Goal: Use online tool/utility: Utilize a website feature to perform a specific function

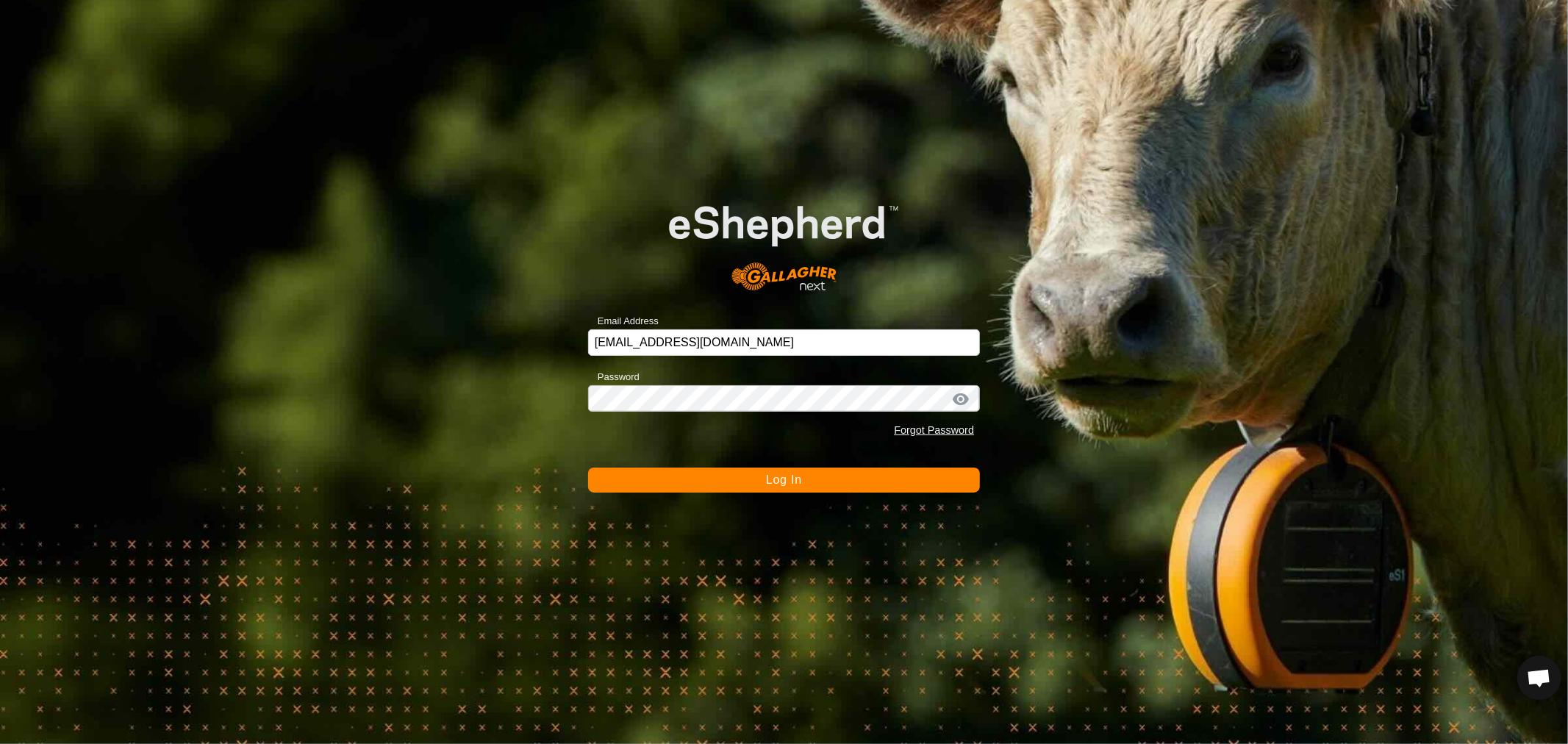
scroll to position [283, 0]
click at [781, 476] on span "Log In" at bounding box center [784, 479] width 36 height 13
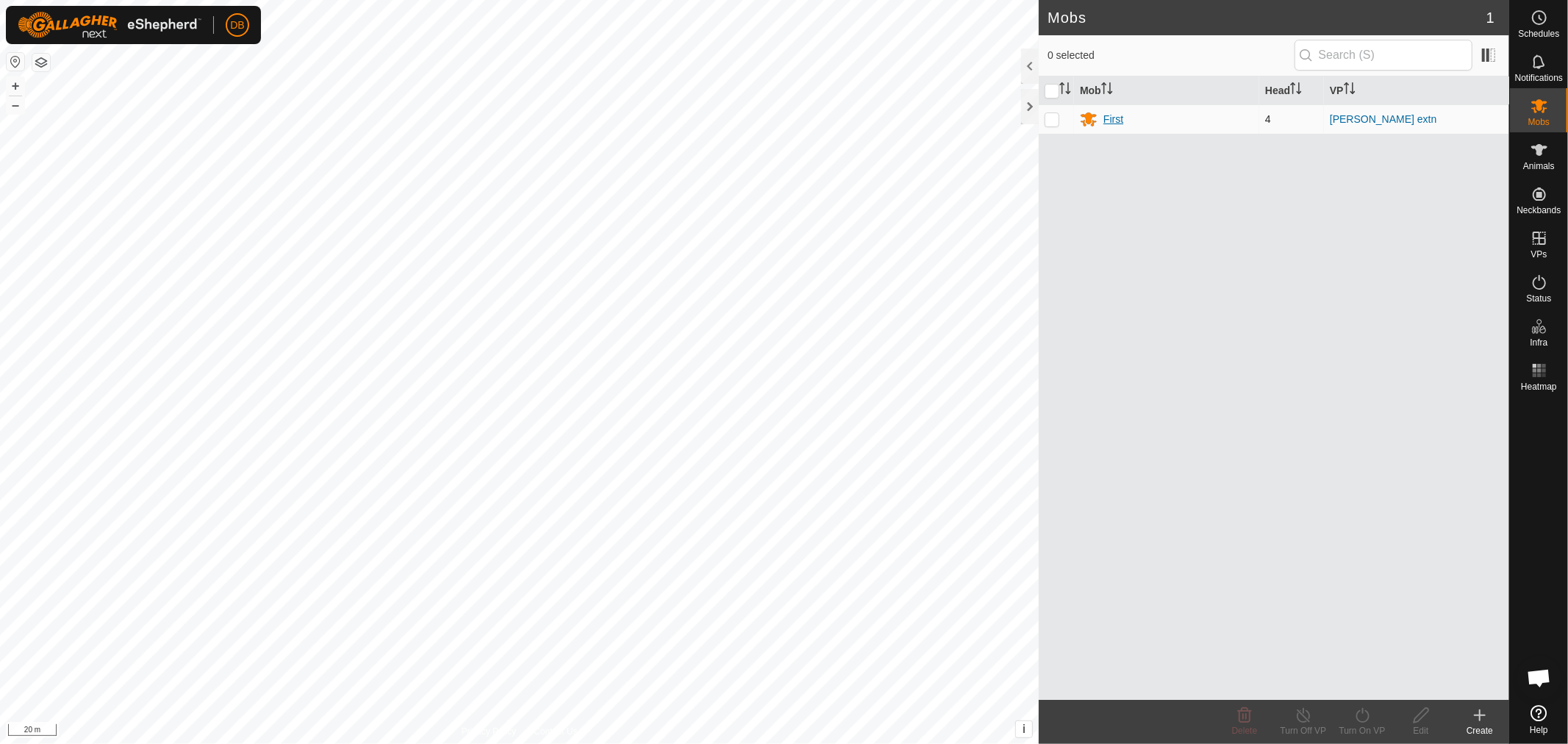
click at [1106, 118] on div "First" at bounding box center [1113, 120] width 20 height 15
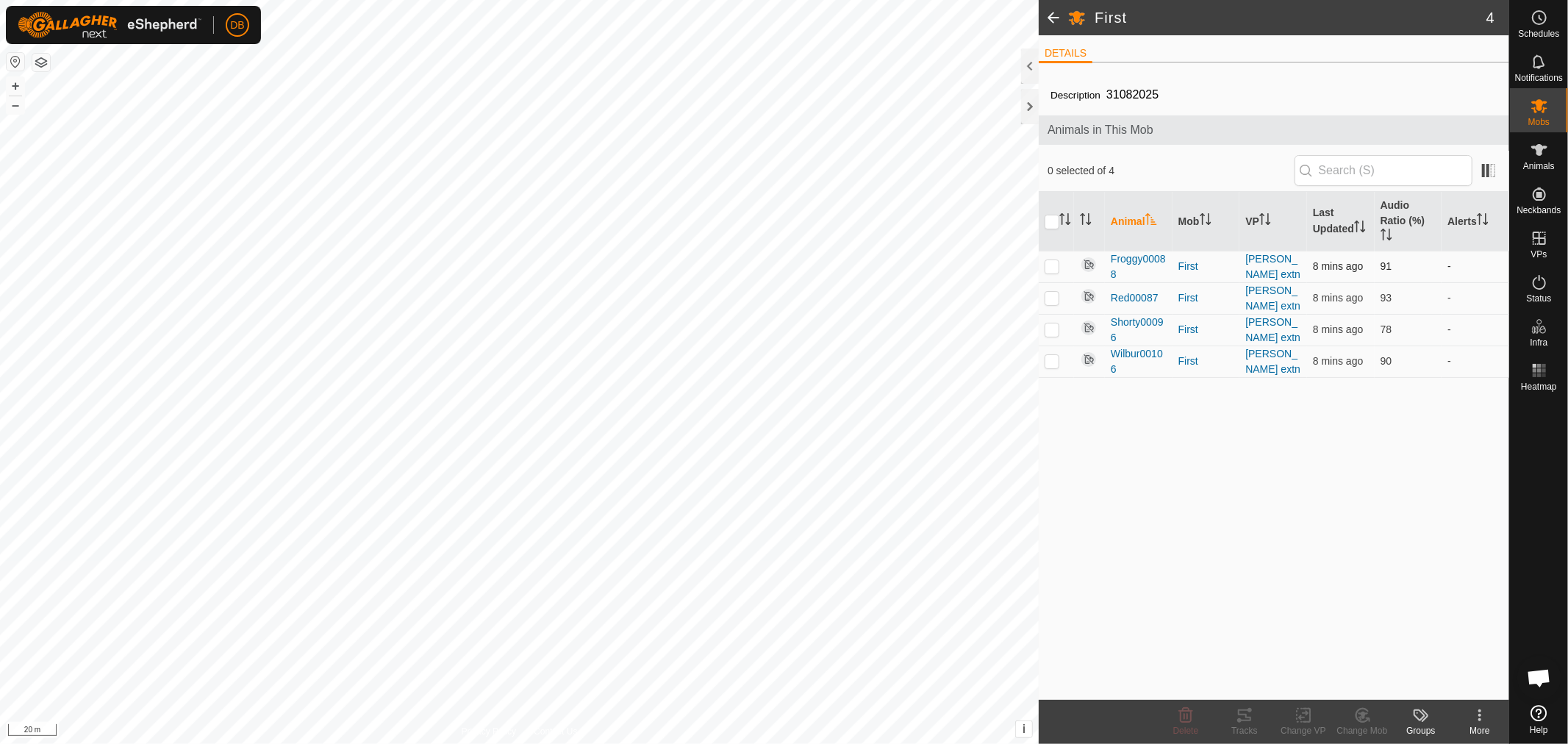
click at [1052, 268] on p-checkbox at bounding box center [1052, 266] width 14 height 12
click at [1232, 713] on tracks-svg-icon at bounding box center [1244, 715] width 59 height 18
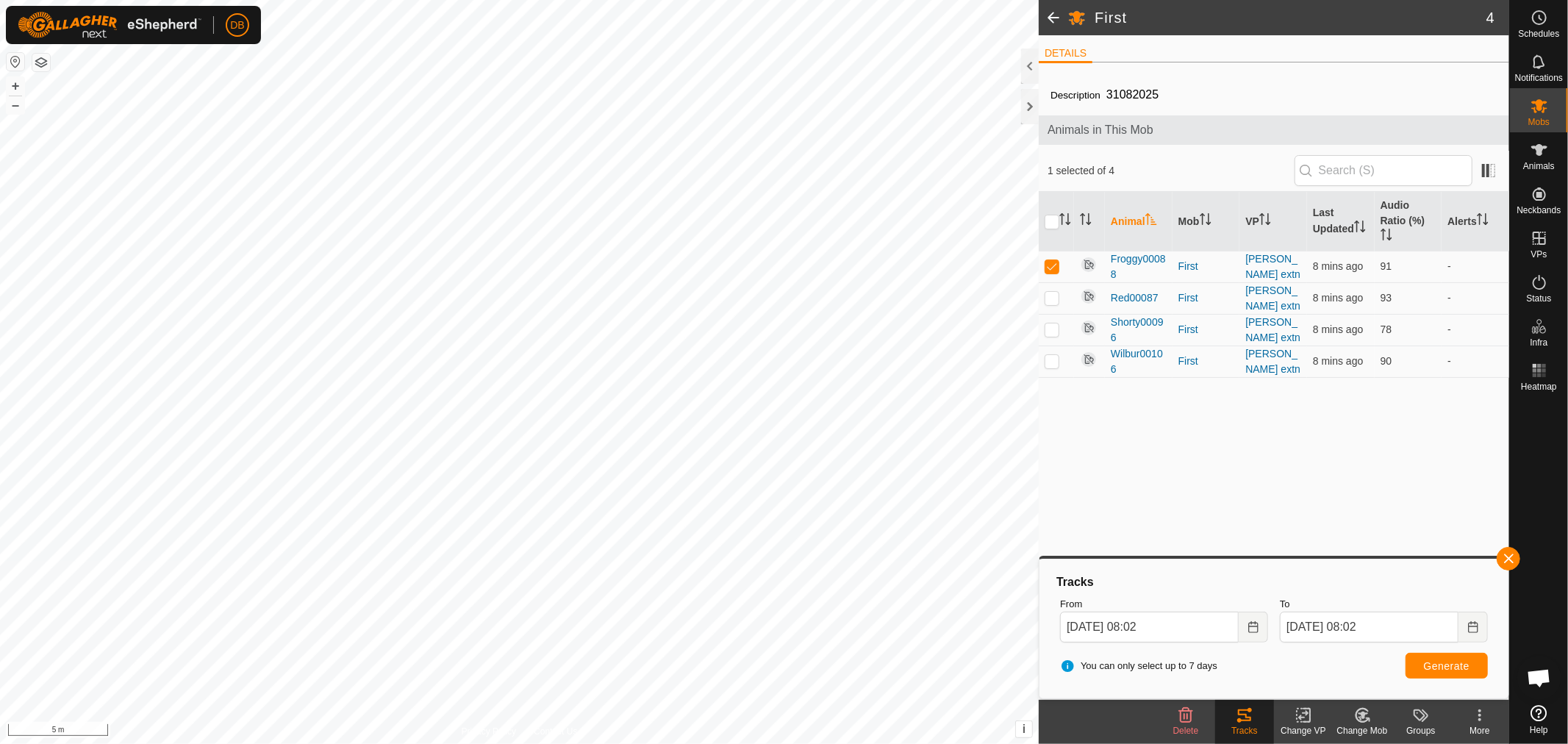
click at [571, 743] on html "DB Schedules Notifications Mobs Animals Neckbands VPs Status Infra Heatmap Help…" at bounding box center [784, 372] width 1568 height 744
drag, startPoint x: 1055, startPoint y: 262, endPoint x: 1057, endPoint y: 282, distance: 20.1
click at [1056, 267] on p-checkbox at bounding box center [1052, 266] width 14 height 12
checkbox input "false"
drag, startPoint x: 1054, startPoint y: 302, endPoint x: 1142, endPoint y: 356, distance: 103.2
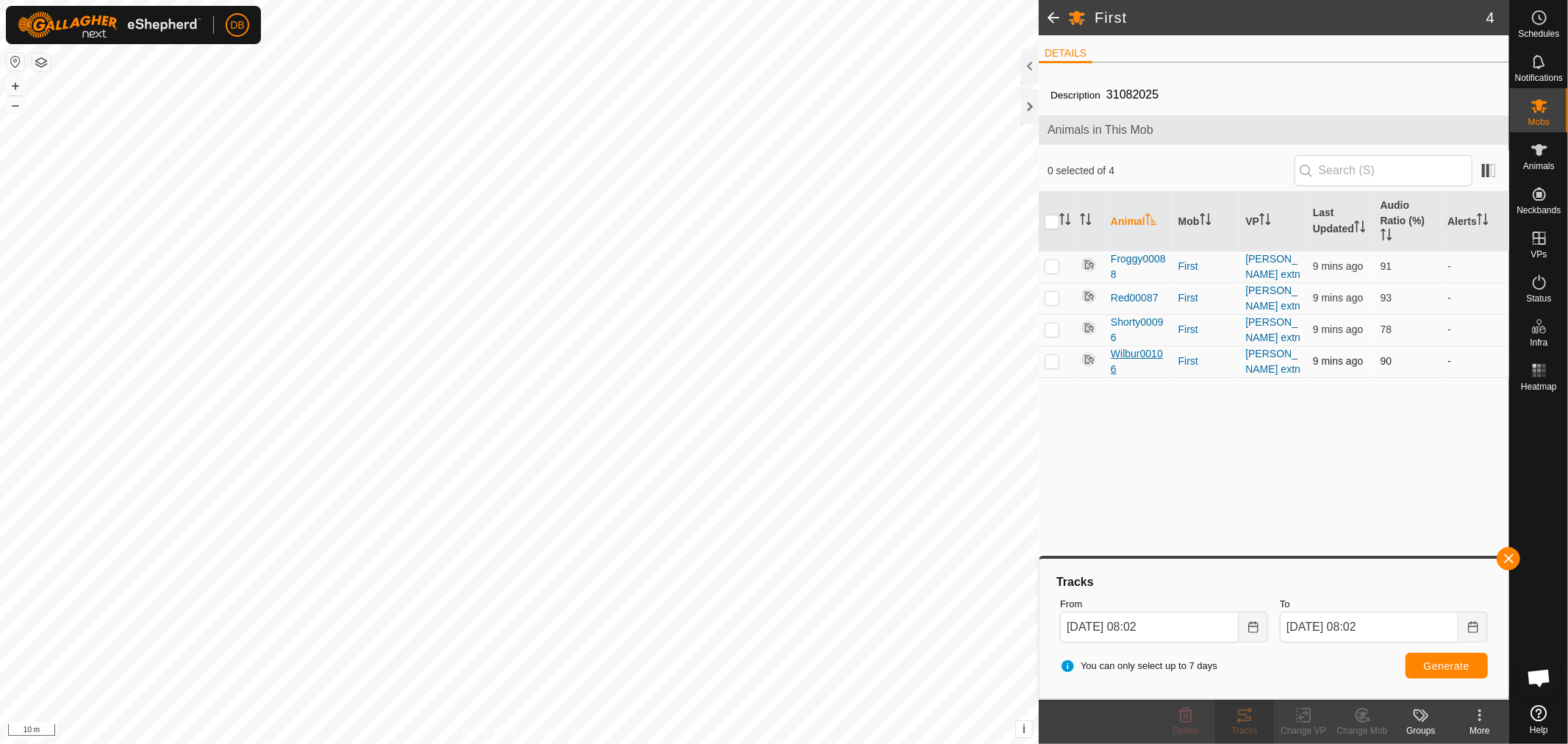
click at [1059, 303] on p-tablecheckbox at bounding box center [1052, 298] width 14 height 12
checkbox input "true"
click at [1435, 664] on span "Generate" at bounding box center [1447, 666] width 46 height 12
drag, startPoint x: 1049, startPoint y: 327, endPoint x: 1045, endPoint y: 318, distance: 9.8
click at [1049, 326] on p-checkbox at bounding box center [1052, 330] width 14 height 12
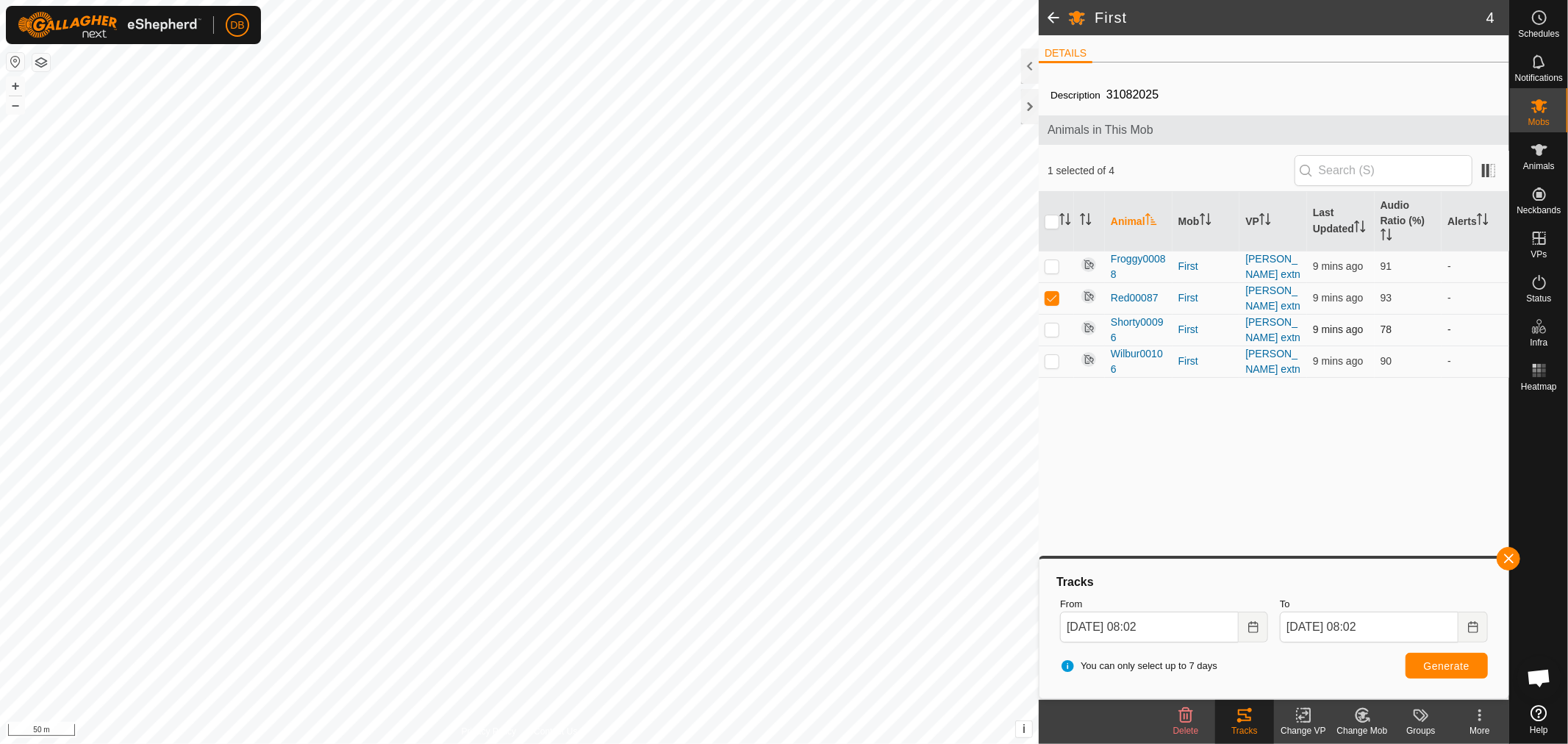
checkbox input "true"
click at [1050, 297] on p-checkbox at bounding box center [1052, 298] width 14 height 12
checkbox input "false"
click at [1441, 665] on span "Generate" at bounding box center [1447, 666] width 46 height 12
click at [1052, 330] on p-checkbox at bounding box center [1052, 330] width 14 height 12
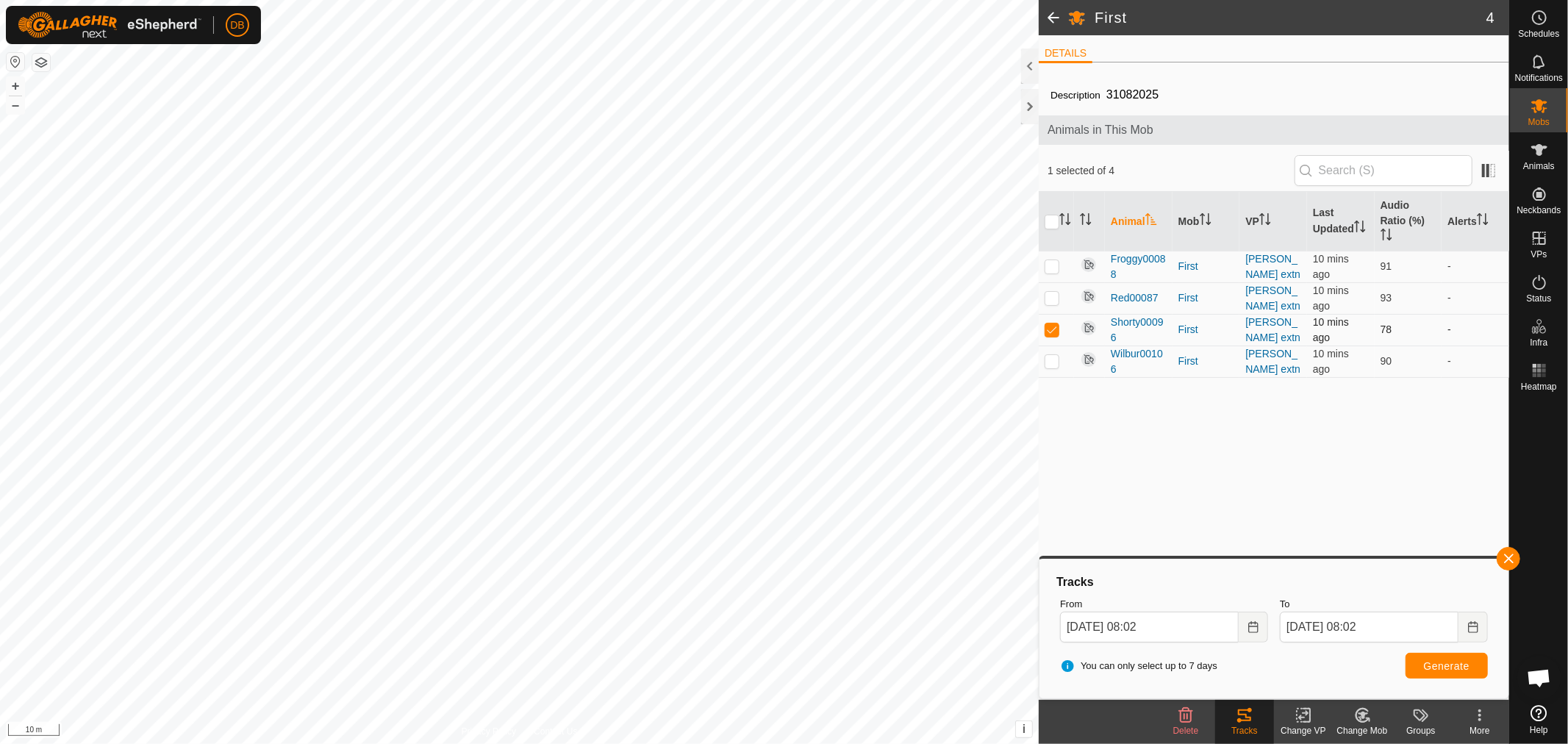
checkbox input "false"
click at [1049, 362] on p-checkbox at bounding box center [1052, 361] width 14 height 12
checkbox input "true"
click at [1460, 660] on span "Generate" at bounding box center [1447, 666] width 46 height 12
click at [1261, 632] on button "Choose Date" at bounding box center [1253, 627] width 30 height 31
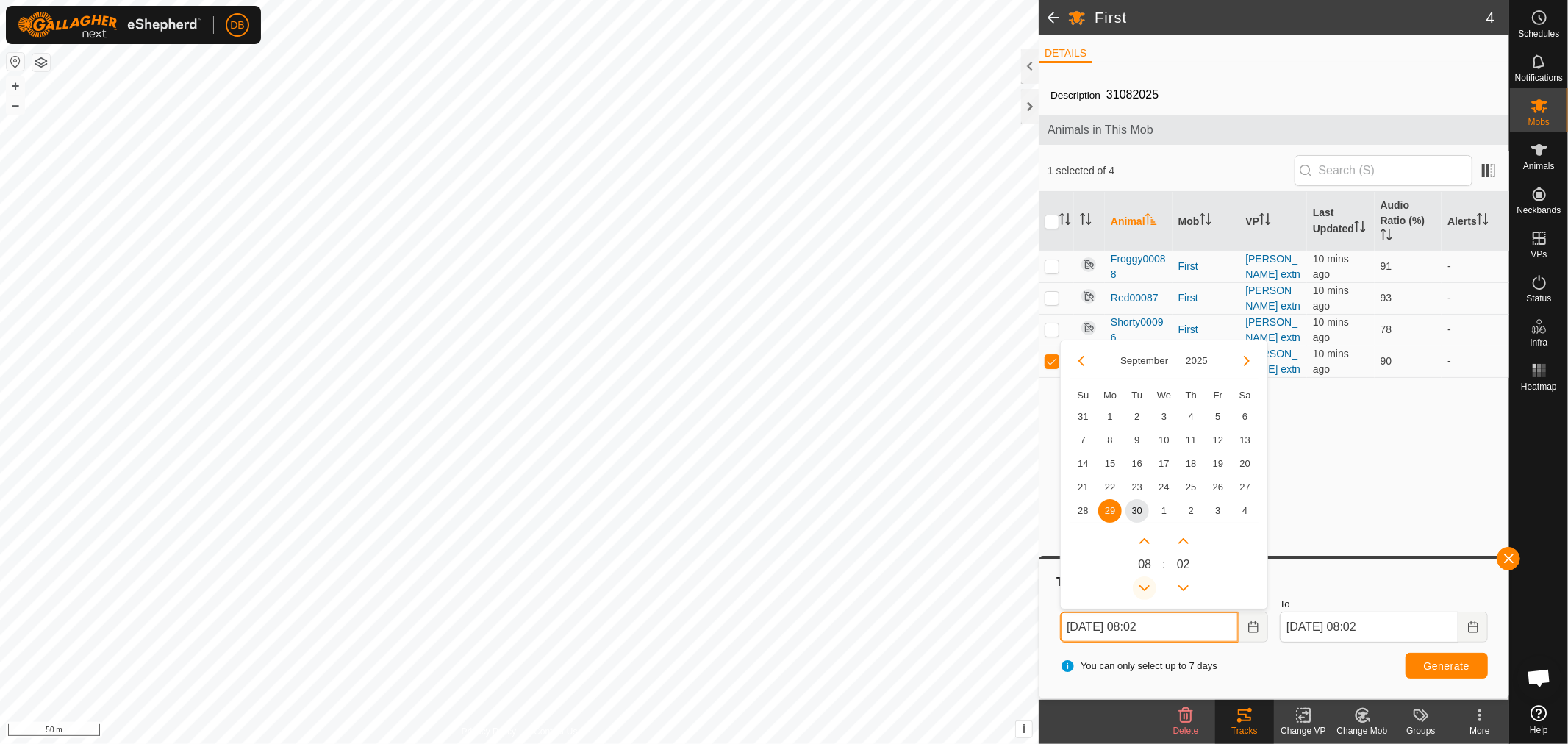
click at [1148, 589] on button "Previous Hour" at bounding box center [1145, 589] width 24 height 24
click at [1148, 589] on span "Previous Hour" at bounding box center [1148, 589] width 0 height 0
click at [1145, 582] on button "Previous Hour" at bounding box center [1145, 589] width 24 height 24
click at [1134, 508] on span "30" at bounding box center [1137, 511] width 24 height 24
type input "[DATE] 05:02"
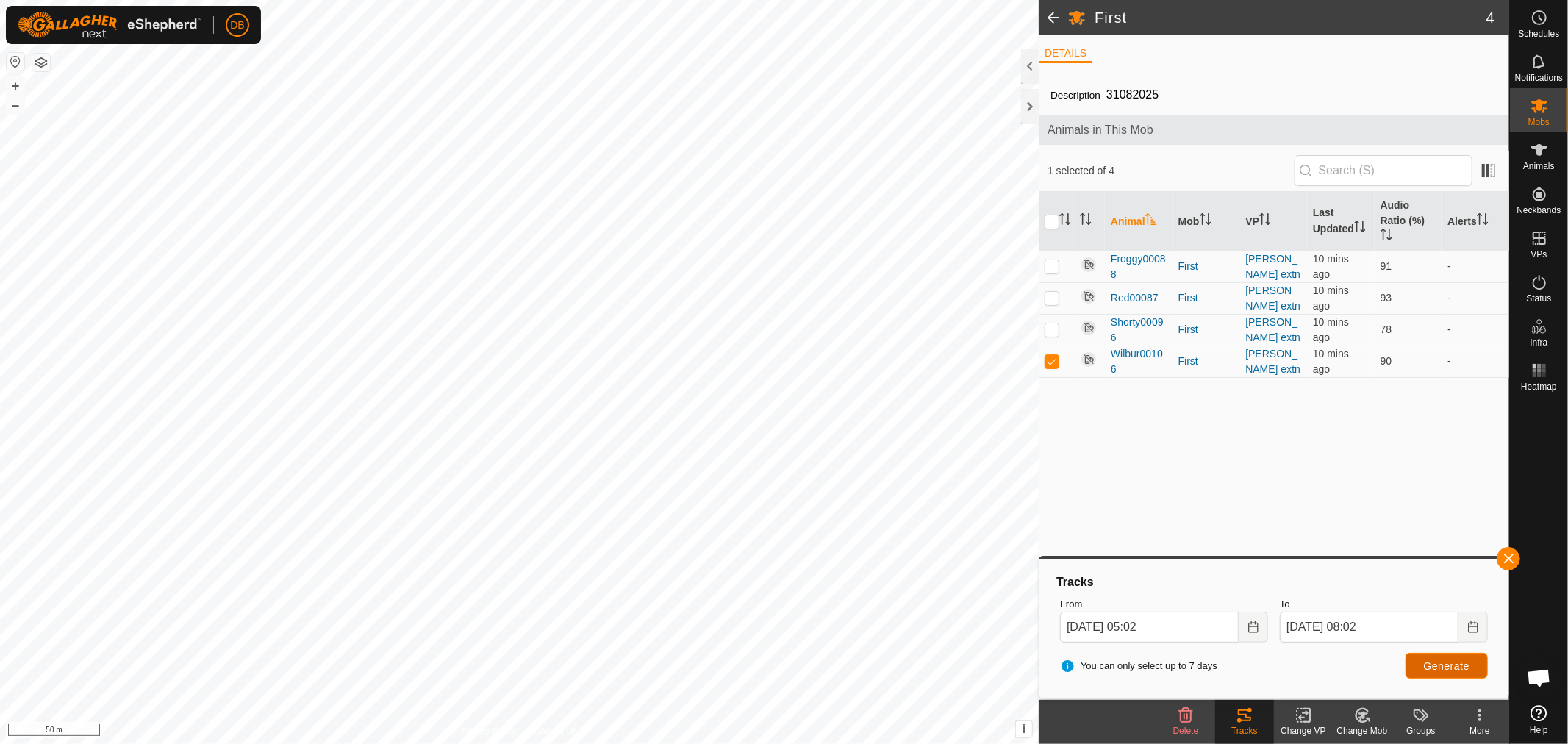
click at [1424, 663] on span "Generate" at bounding box center [1447, 666] width 46 height 12
click at [1059, 328] on p-tablecheckbox at bounding box center [1052, 330] width 14 height 12
checkbox input "true"
drag, startPoint x: 1050, startPoint y: 360, endPoint x: 1223, endPoint y: 485, distance: 213.4
click at [1052, 360] on p-checkbox at bounding box center [1052, 361] width 14 height 12
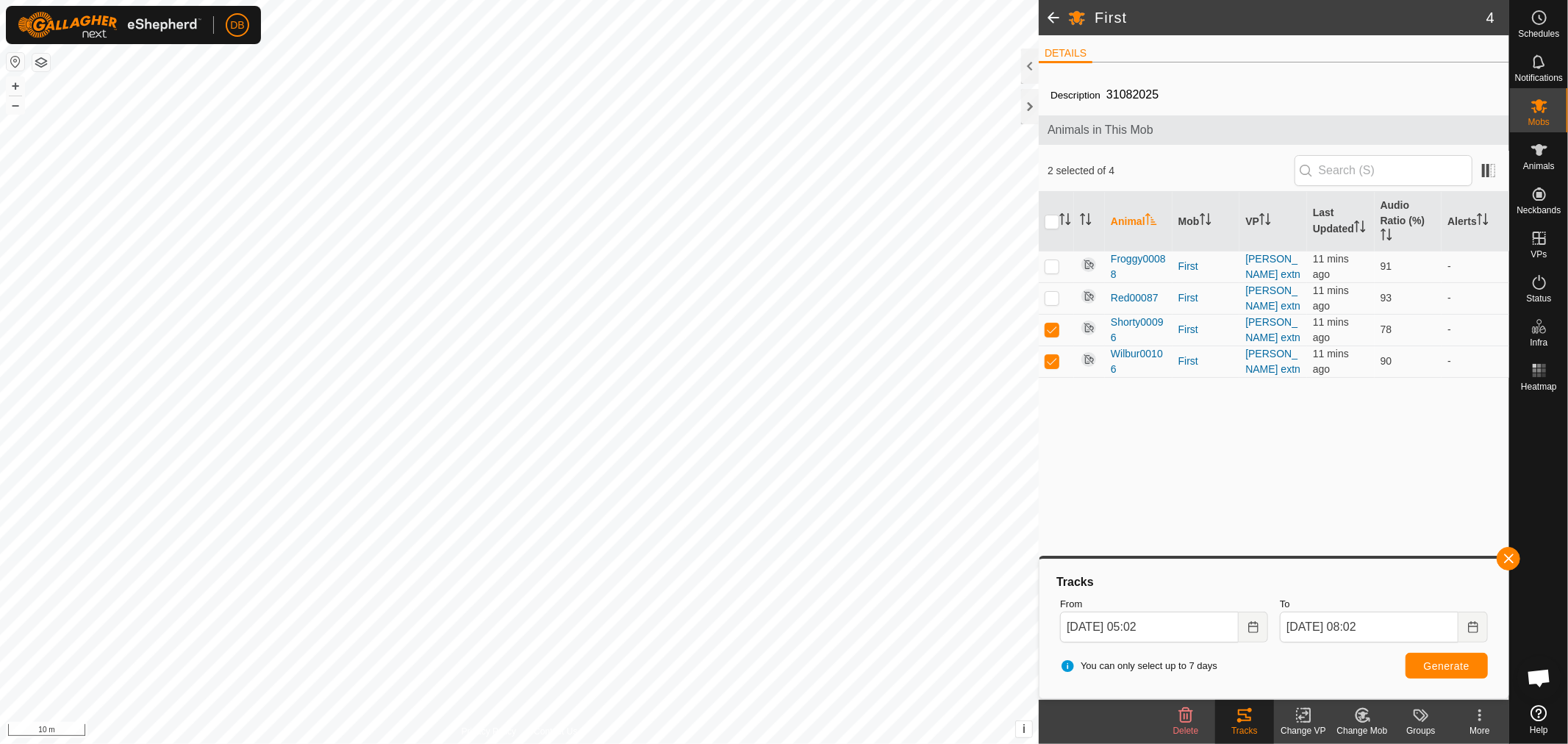
checkbox input "false"
click at [1413, 653] on button "Generate" at bounding box center [1447, 666] width 82 height 25
drag, startPoint x: 1047, startPoint y: 296, endPoint x: 1054, endPoint y: 324, distance: 28.9
click at [1049, 296] on p-checkbox at bounding box center [1052, 298] width 14 height 12
checkbox input "true"
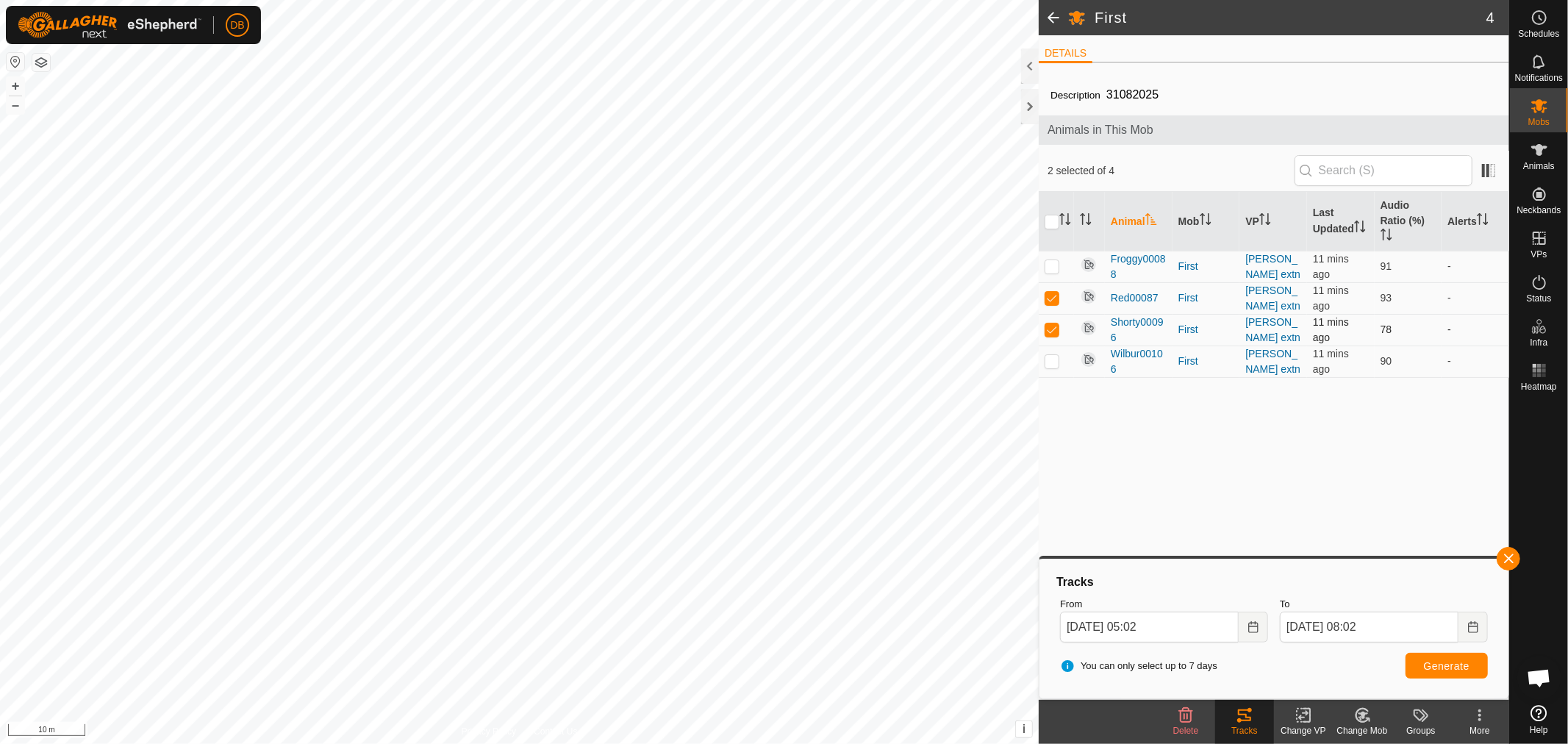
click at [1054, 324] on p-checkbox at bounding box center [1052, 330] width 14 height 12
checkbox input "false"
click at [1462, 666] on span "Generate" at bounding box center [1447, 666] width 46 height 12
drag, startPoint x: 1047, startPoint y: 270, endPoint x: 1057, endPoint y: 302, distance: 33.5
click at [1052, 275] on td at bounding box center [1057, 266] width 36 height 31
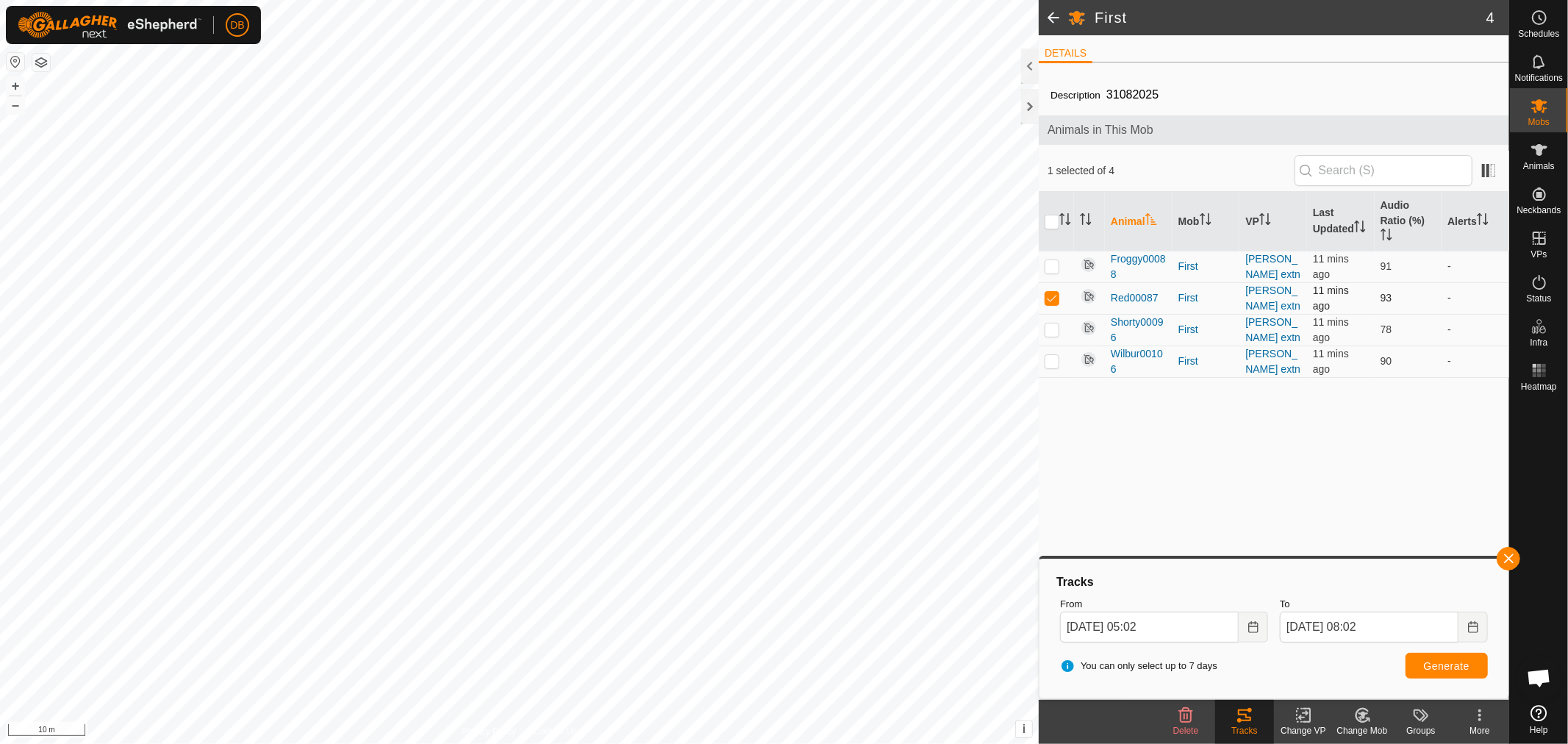
checkbox input "true"
click at [1056, 298] on p-checkbox at bounding box center [1052, 298] width 14 height 12
checkbox input "false"
click at [1438, 665] on span "Generate" at bounding box center [1447, 666] width 46 height 12
